Goal: Task Accomplishment & Management: Manage account settings

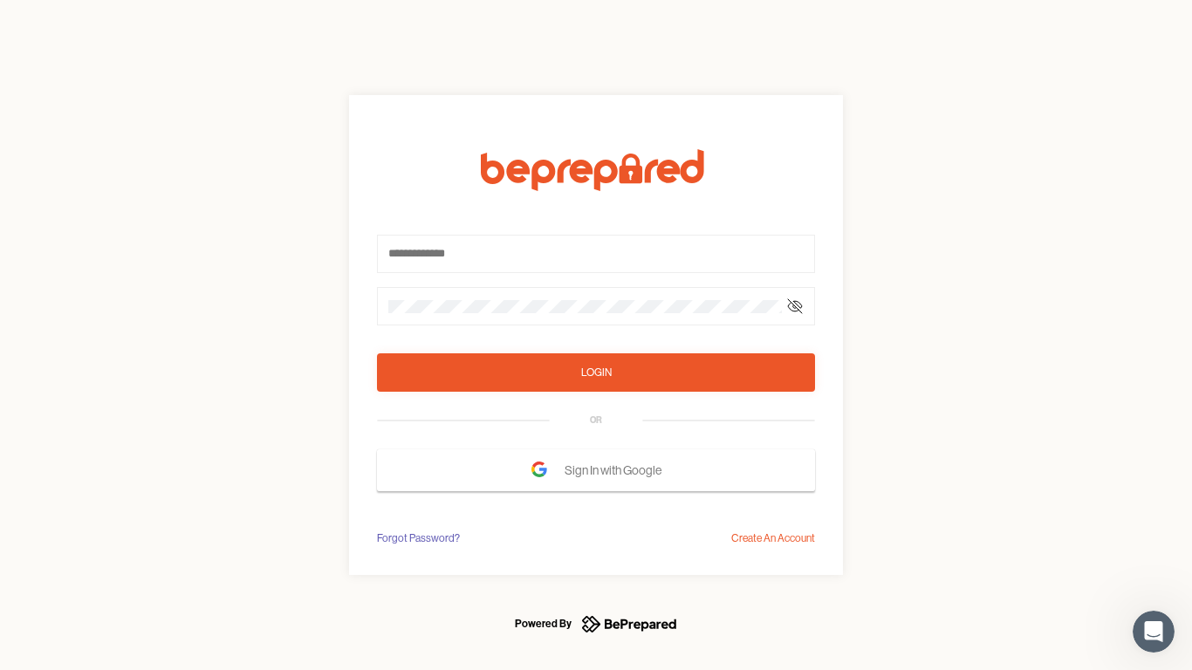
click at [596, 335] on form "Login OR Sign In with Google" at bounding box center [596, 320] width 438 height 342
click at [795, 306] on icon at bounding box center [795, 306] width 14 height 14
click at [596, 373] on div "Login" at bounding box center [596, 372] width 31 height 17
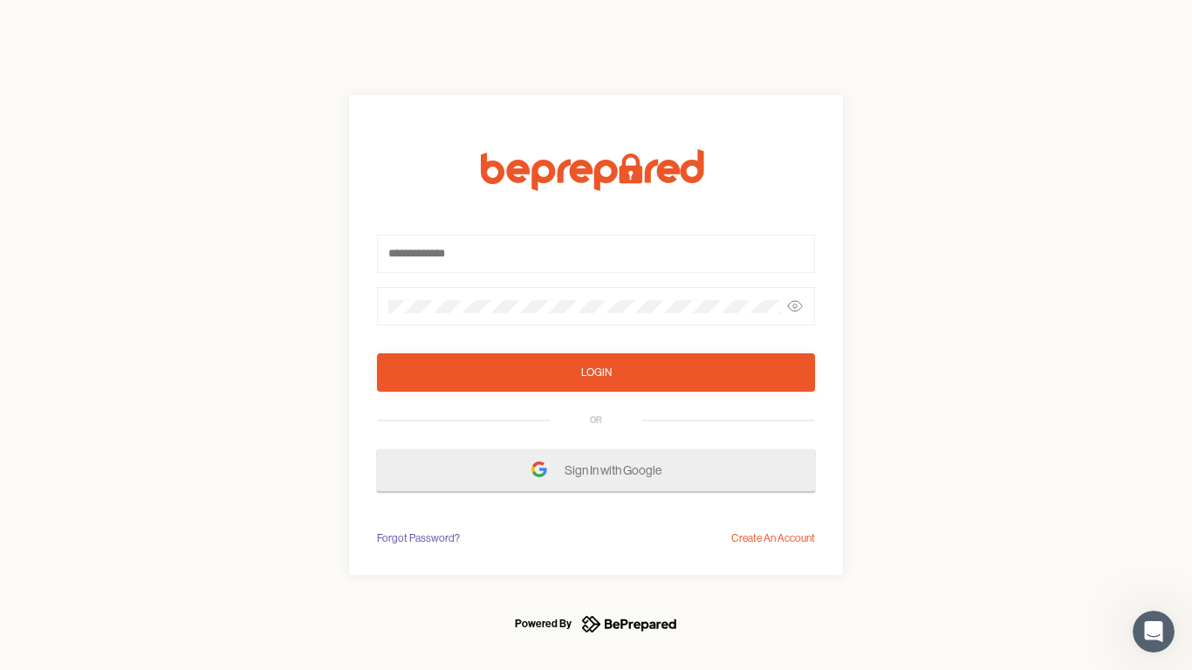
click at [596, 470] on span "Sign In with Google" at bounding box center [618, 470] width 106 height 31
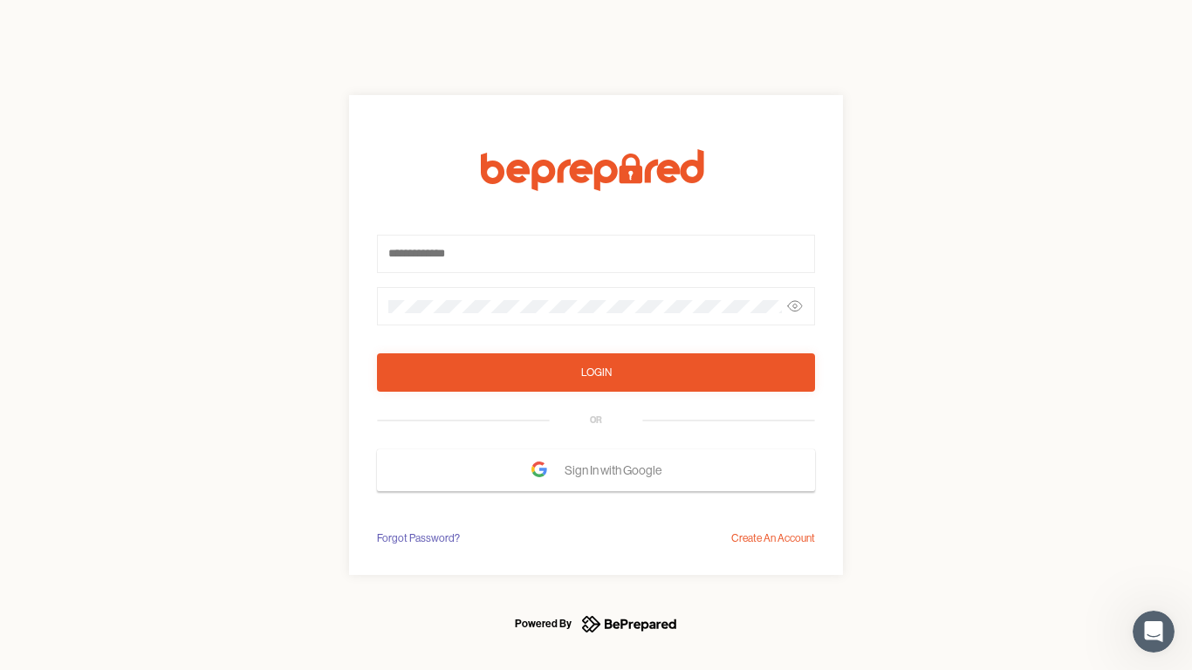
click at [417, 538] on div "Forgot Password?" at bounding box center [418, 538] width 83 height 17
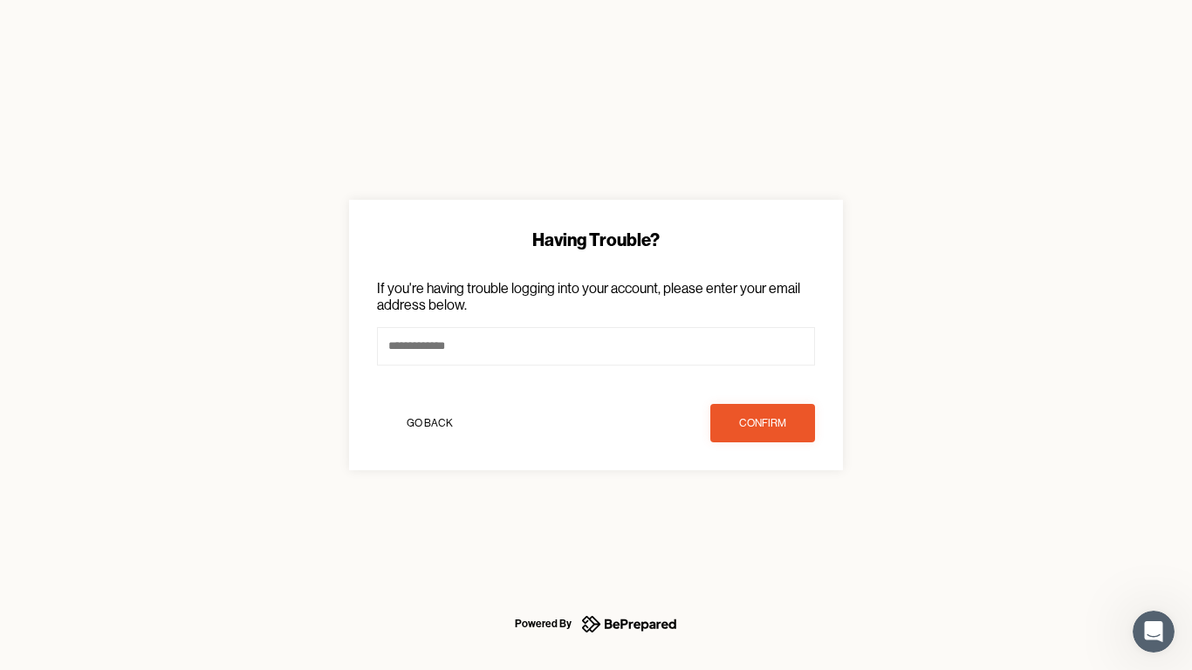
click at [773, 538] on div "Having Trouble? If you're having trouble logging into your account, please ente…" at bounding box center [596, 335] width 1192 height 670
click at [1154, 632] on icon "Open Intercom Messenger" at bounding box center [1154, 632] width 29 height 29
